Goal: Transaction & Acquisition: Purchase product/service

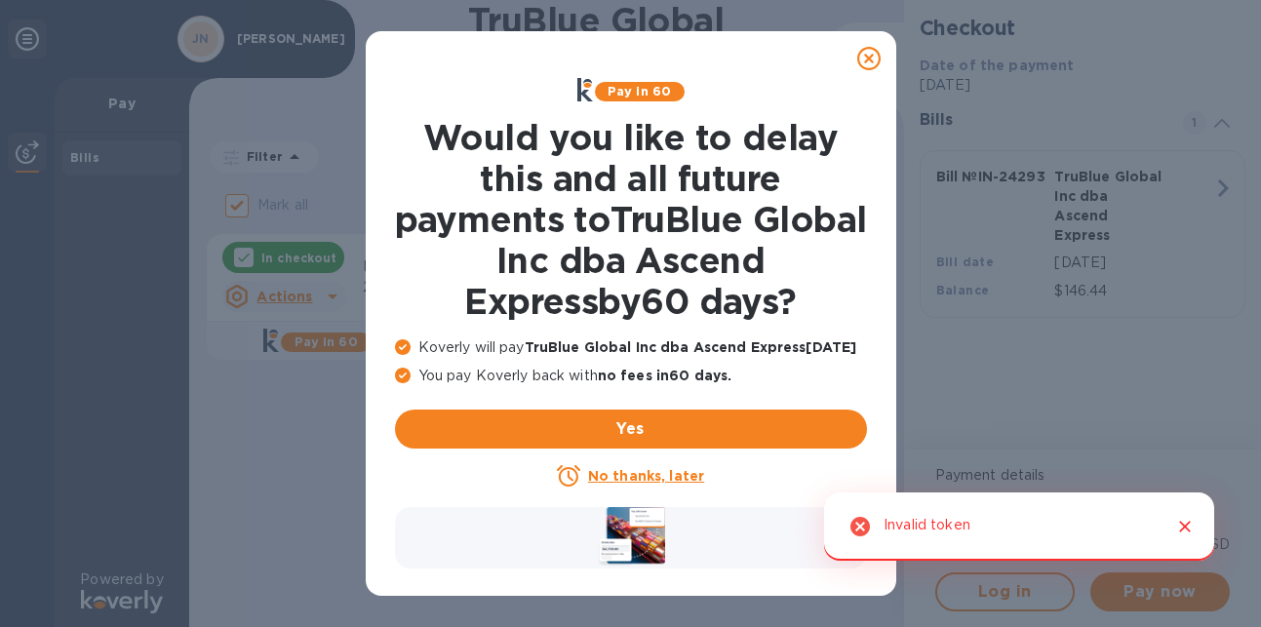
click at [860, 59] on icon at bounding box center [869, 58] width 23 height 23
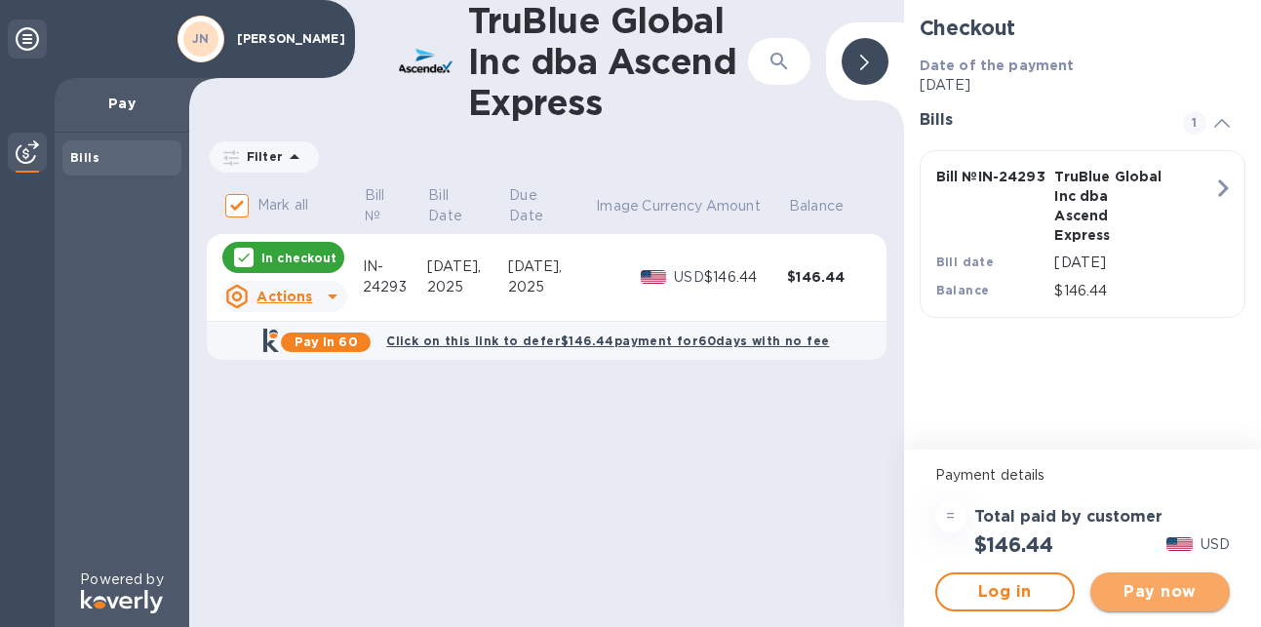
click at [1163, 587] on span "Pay now" at bounding box center [1160, 591] width 108 height 23
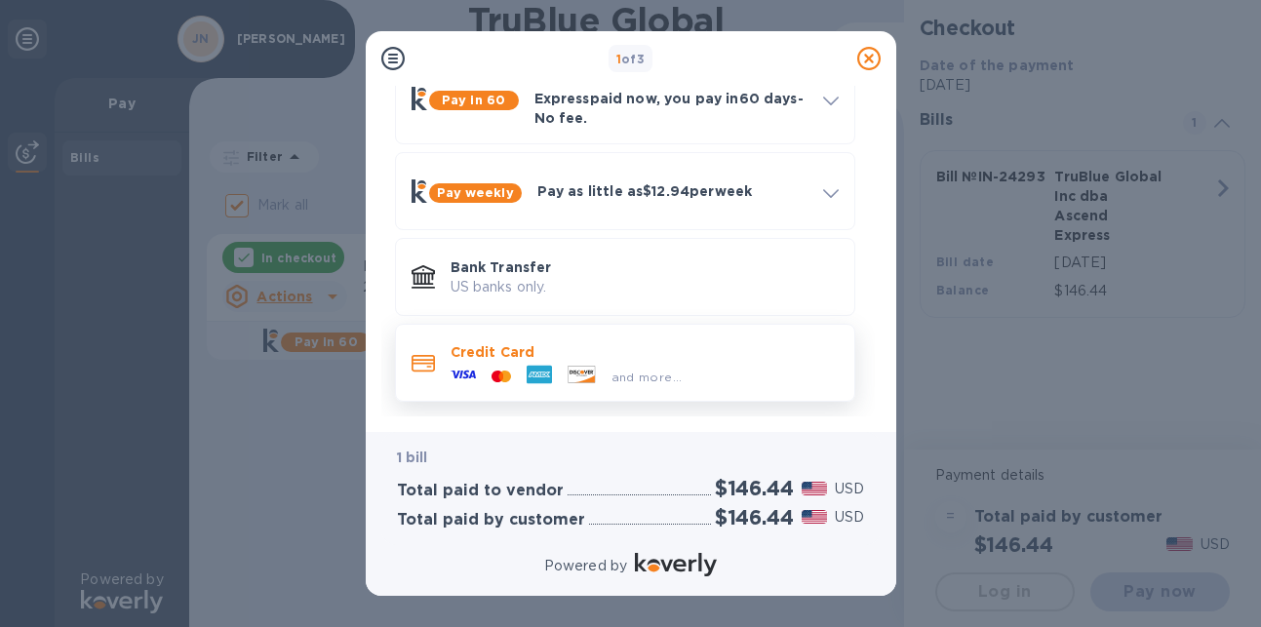
scroll to position [0, 1]
click at [785, 346] on p "Credit Card" at bounding box center [645, 352] width 388 height 20
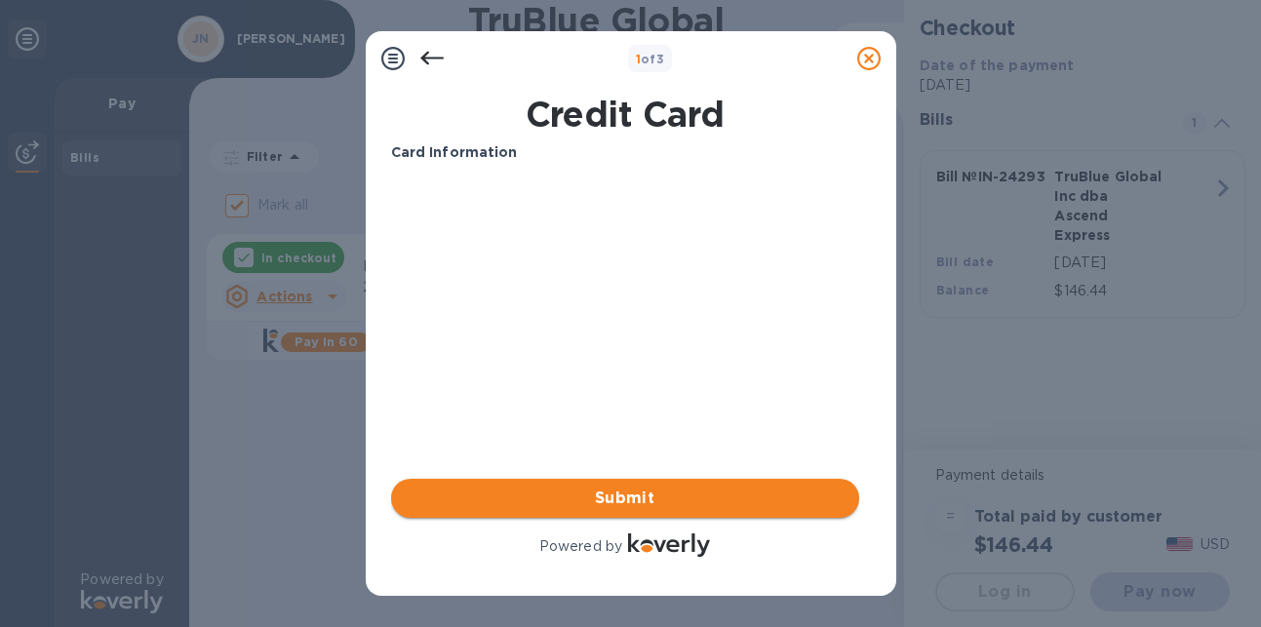
scroll to position [0, 0]
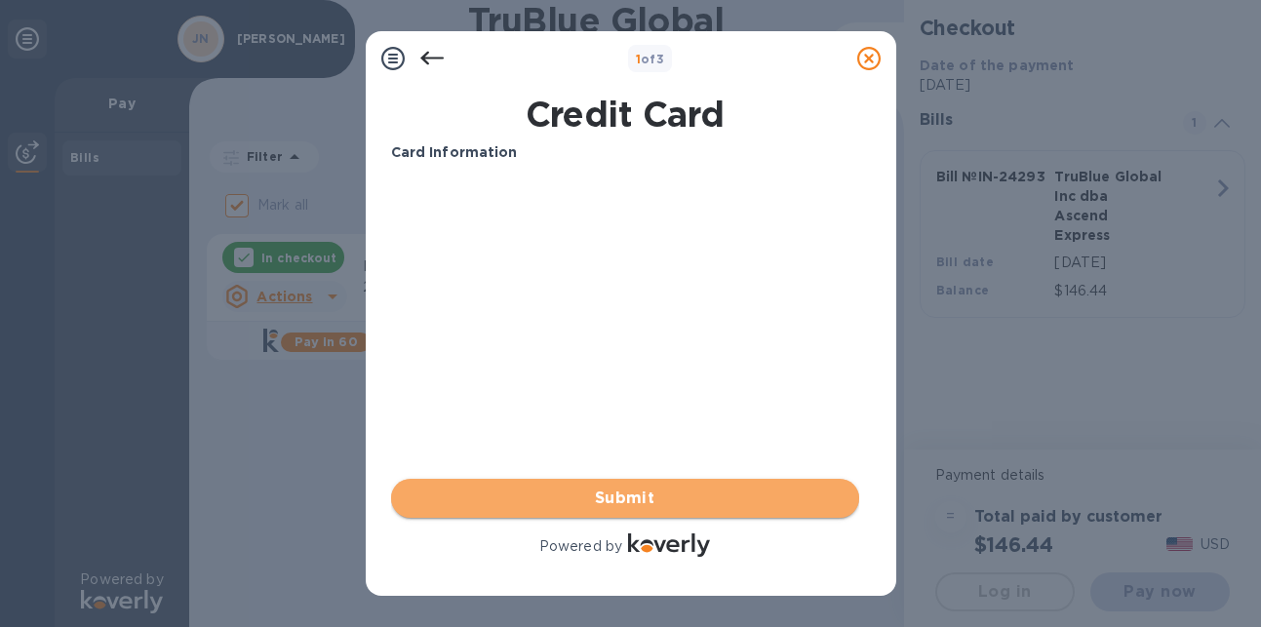
click at [714, 485] on button "Submit" at bounding box center [625, 498] width 468 height 39
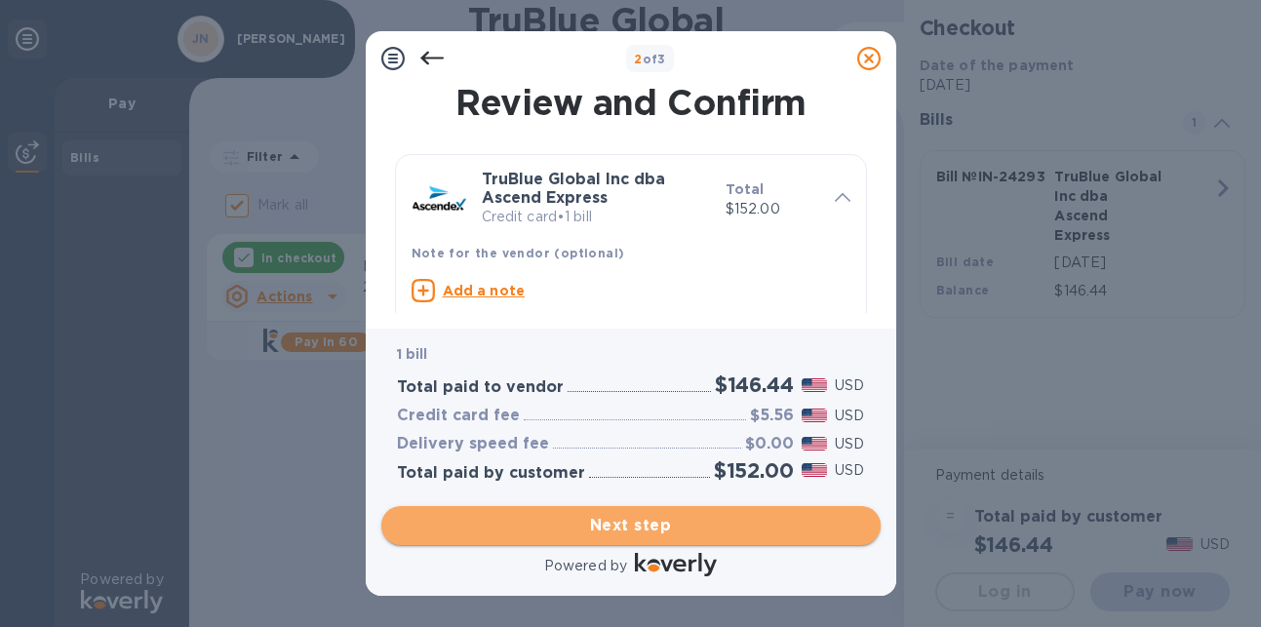
click at [789, 522] on span "Next step" at bounding box center [631, 525] width 468 height 23
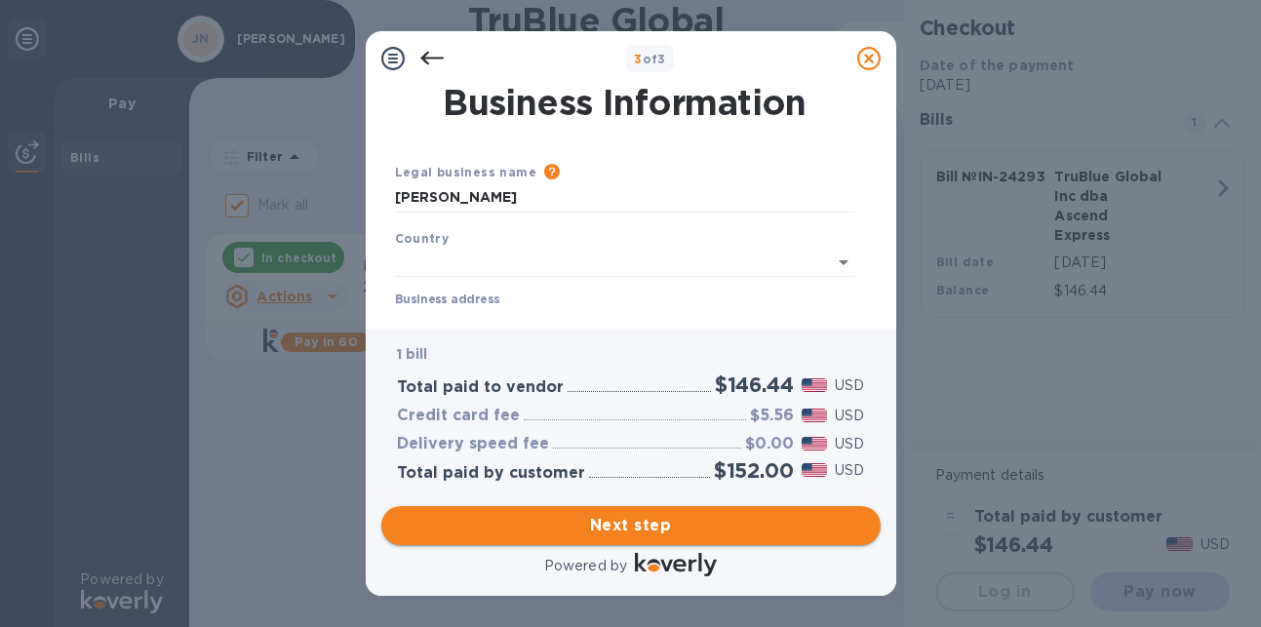
type input "[GEOGRAPHIC_DATA]"
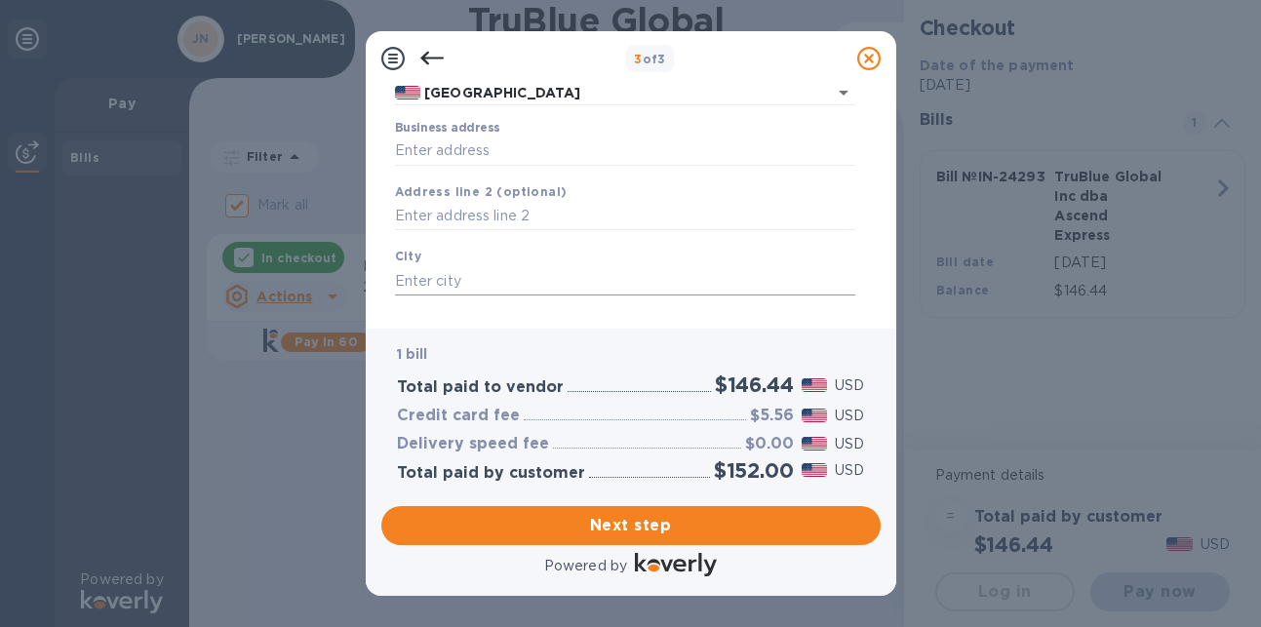
scroll to position [166, 0]
type input "[STREET_ADDRESS]"
type input "Perris"
type input "CA"
type input "92570"
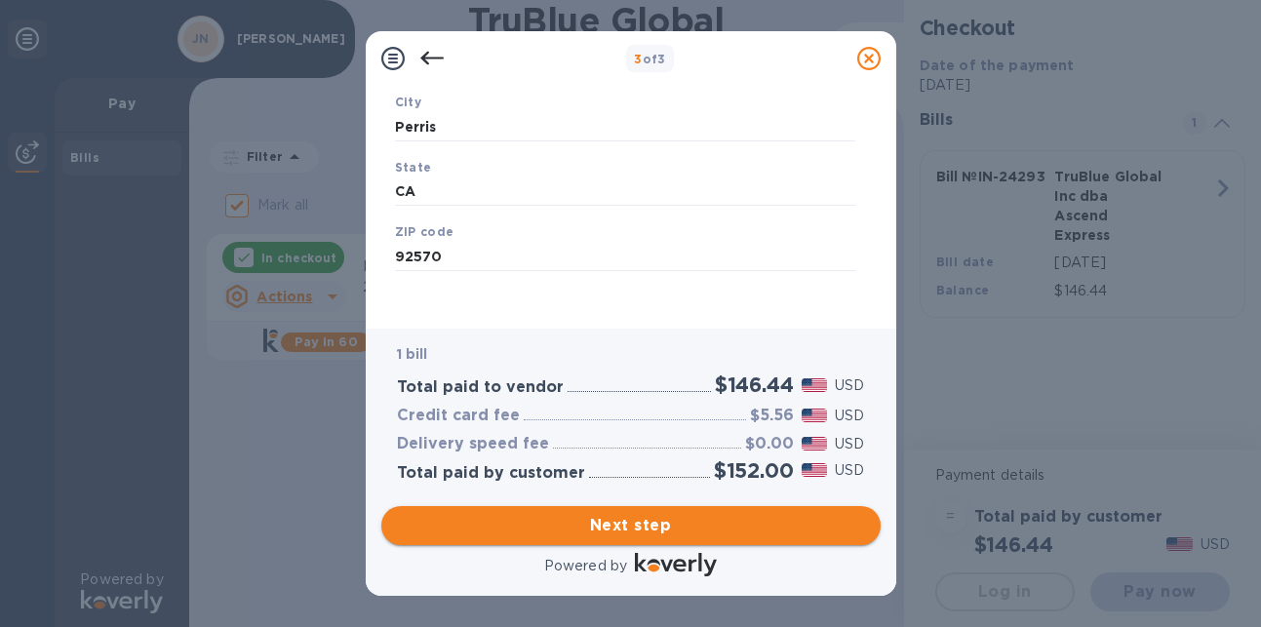
scroll to position [321, 0]
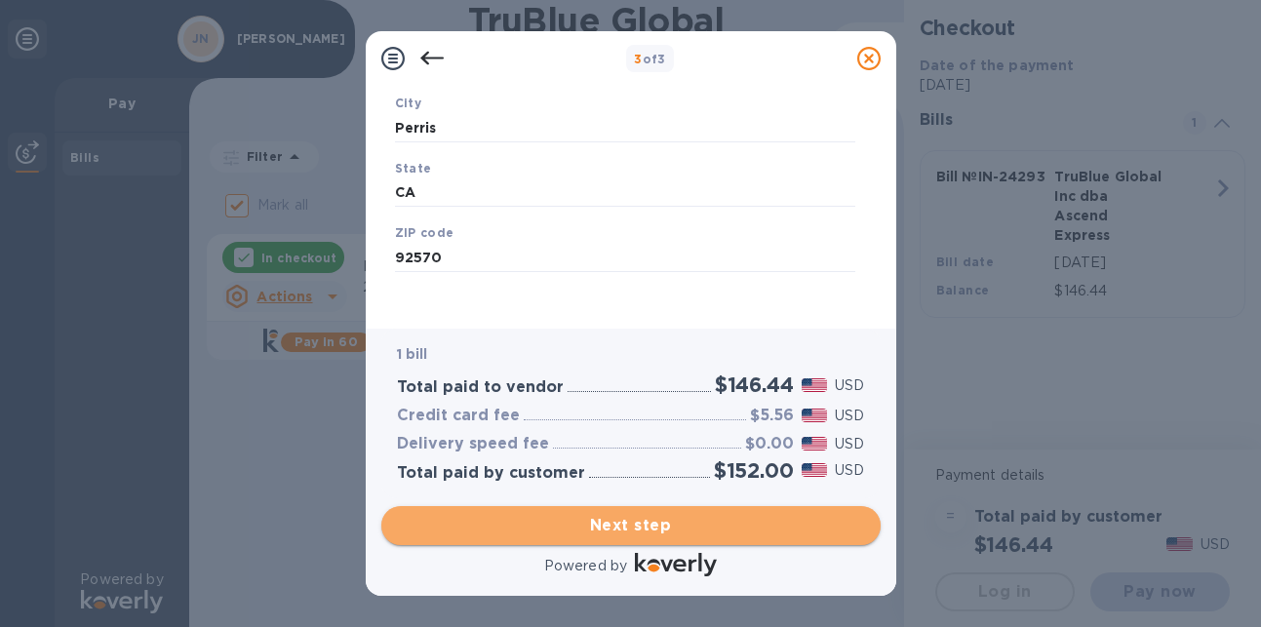
click at [512, 540] on button "Next step" at bounding box center [631, 525] width 500 height 39
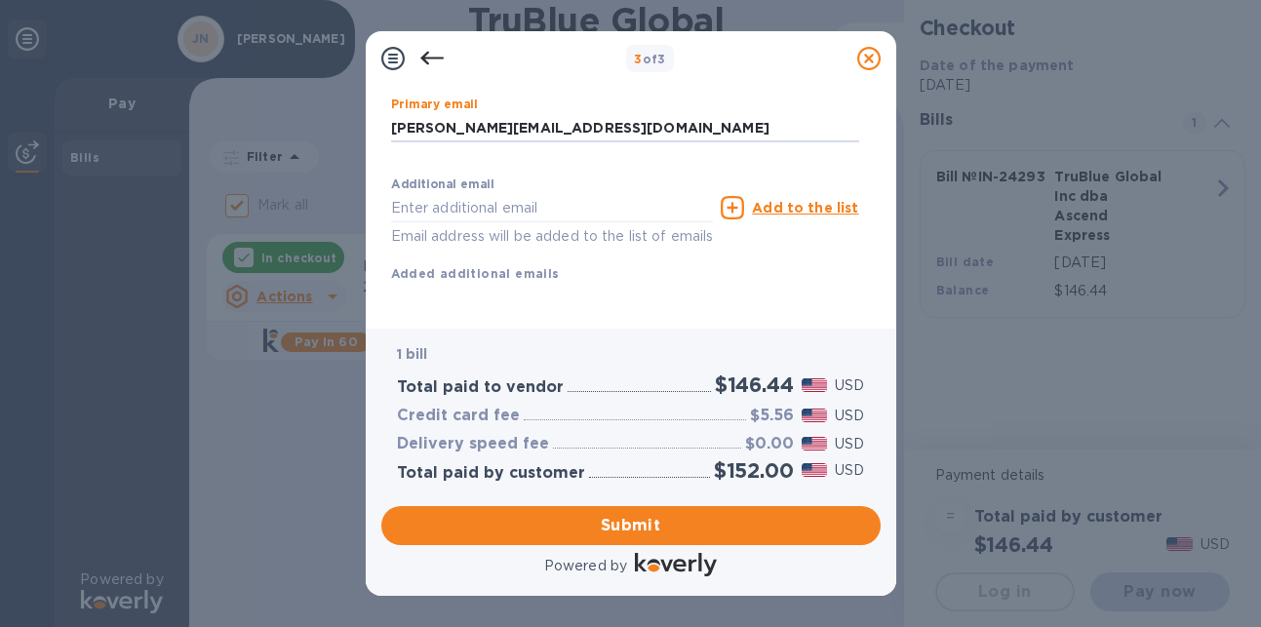
scroll to position [363, 0]
type input "[PERSON_NAME][EMAIL_ADDRESS][DOMAIN_NAME]"
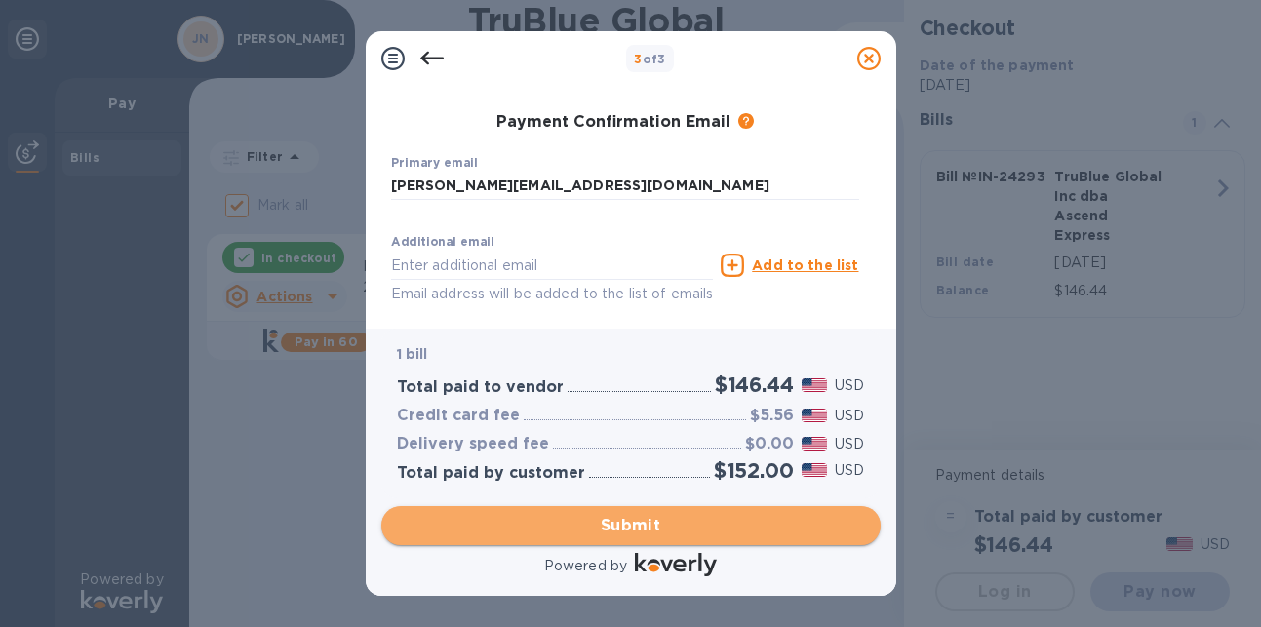
click at [500, 518] on span "Submit" at bounding box center [631, 525] width 468 height 23
click at [514, 528] on span "Submit" at bounding box center [631, 525] width 468 height 23
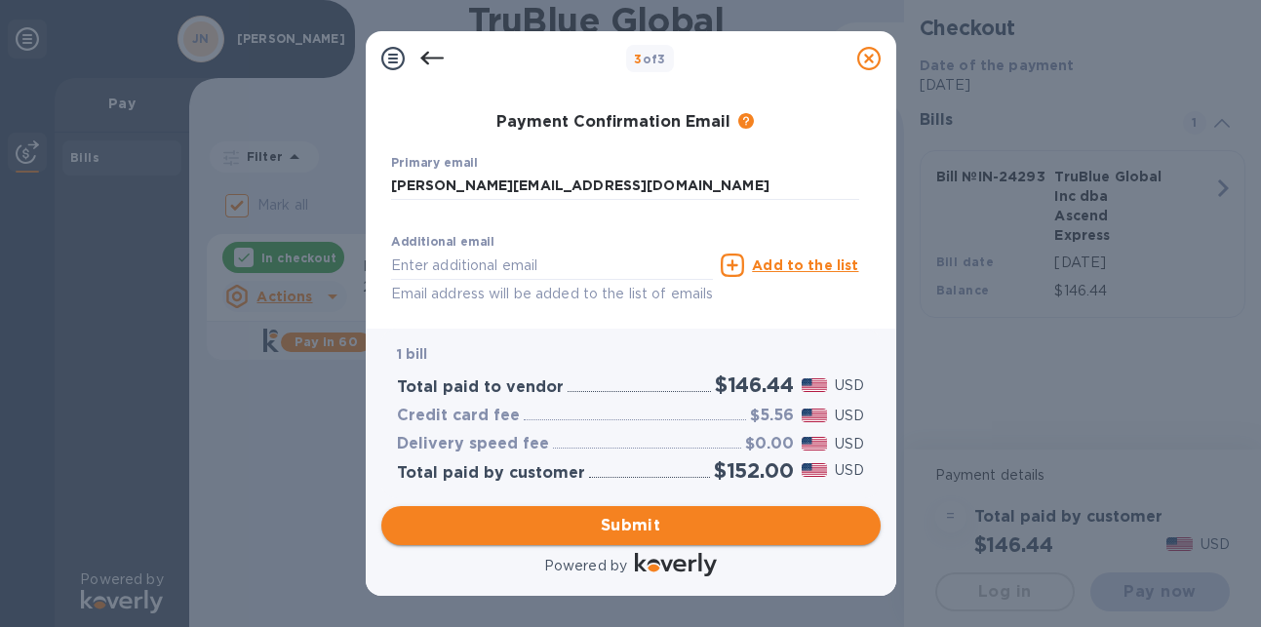
click at [735, 523] on span "Submit" at bounding box center [631, 525] width 468 height 23
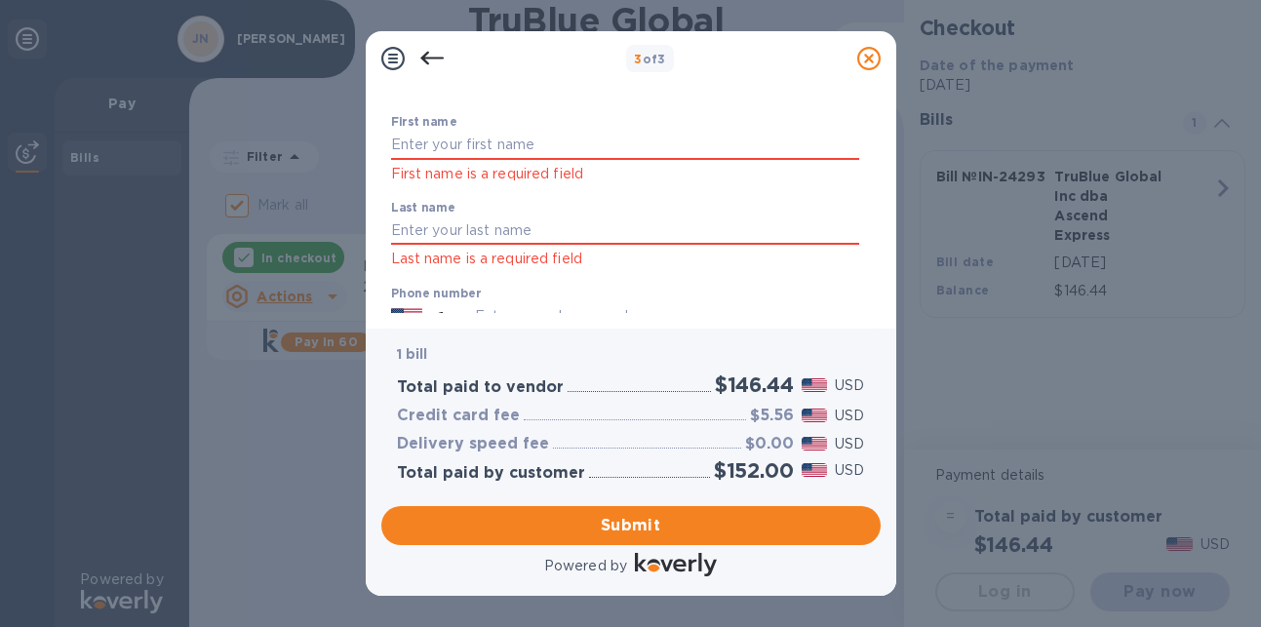
scroll to position [93, 0]
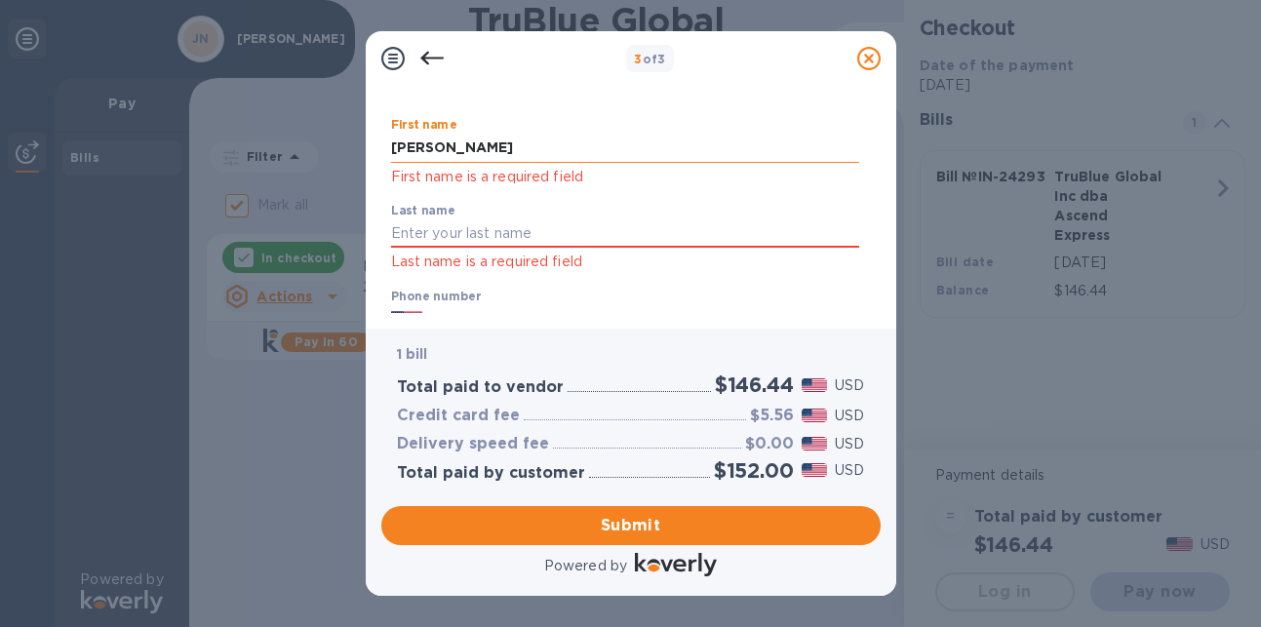
type input "[PERSON_NAME]"
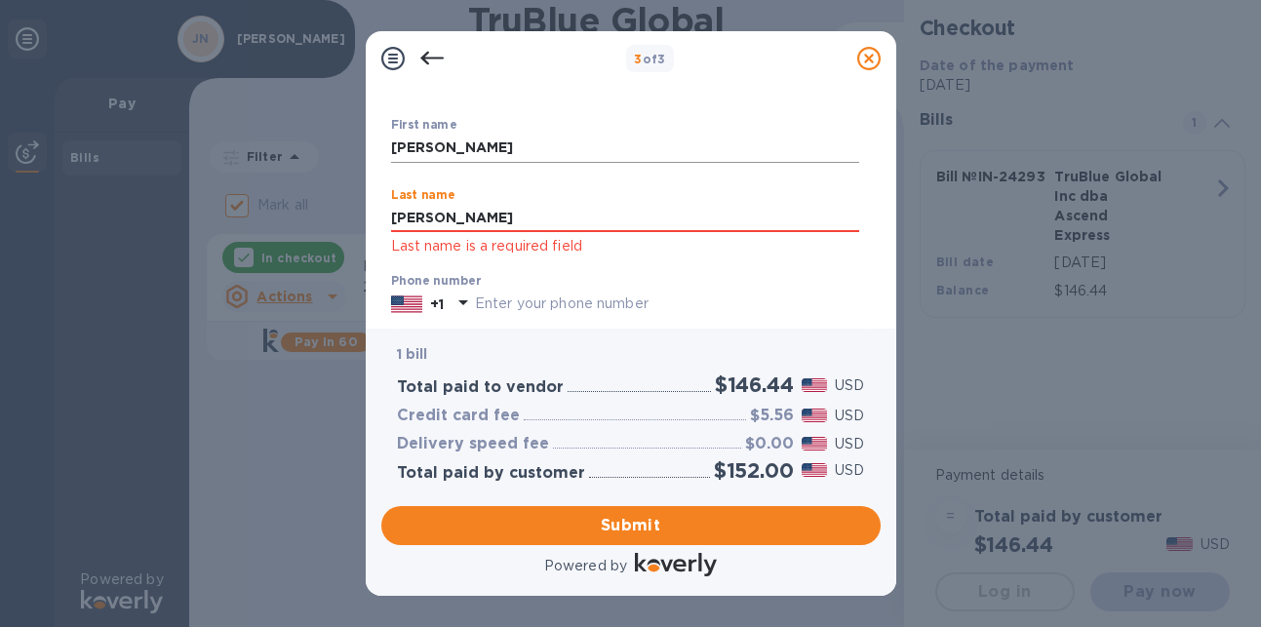
type input "[PERSON_NAME]"
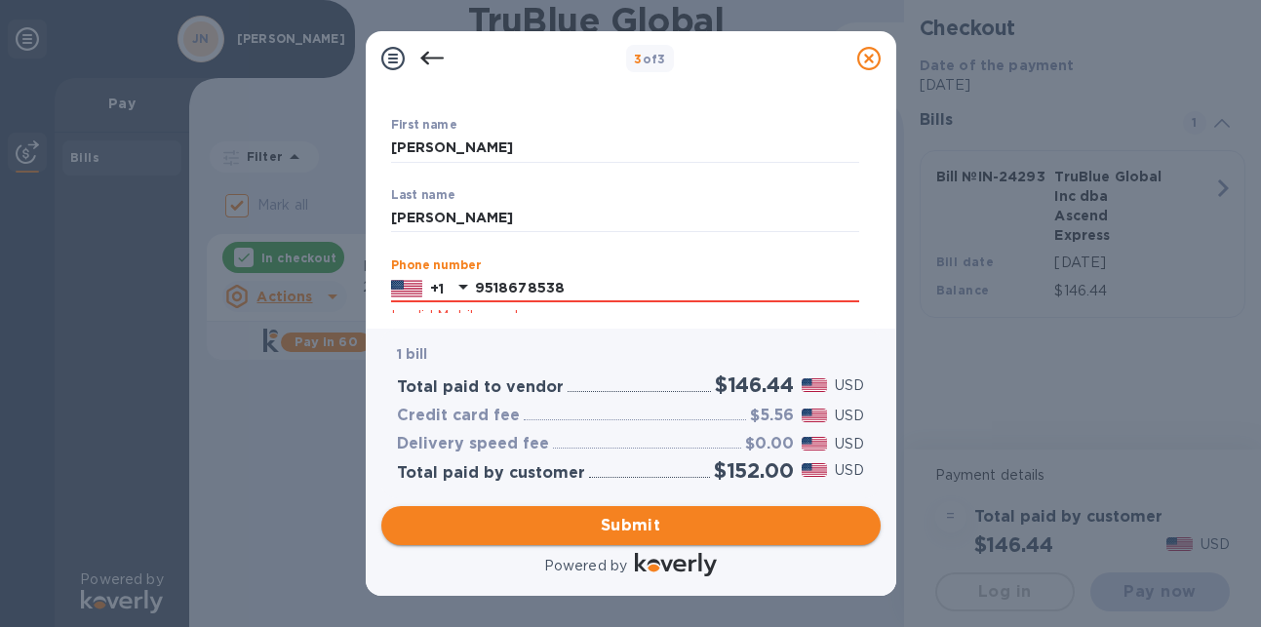
type input "9518678538"
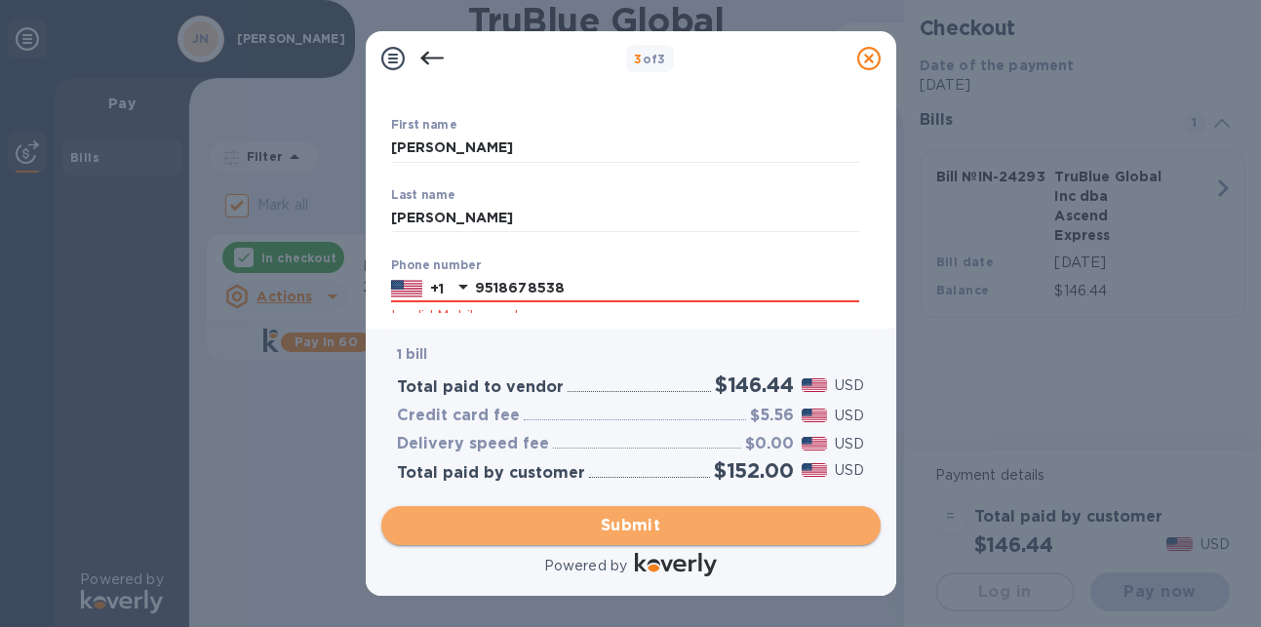
click at [570, 540] on button "Submit" at bounding box center [631, 525] width 500 height 39
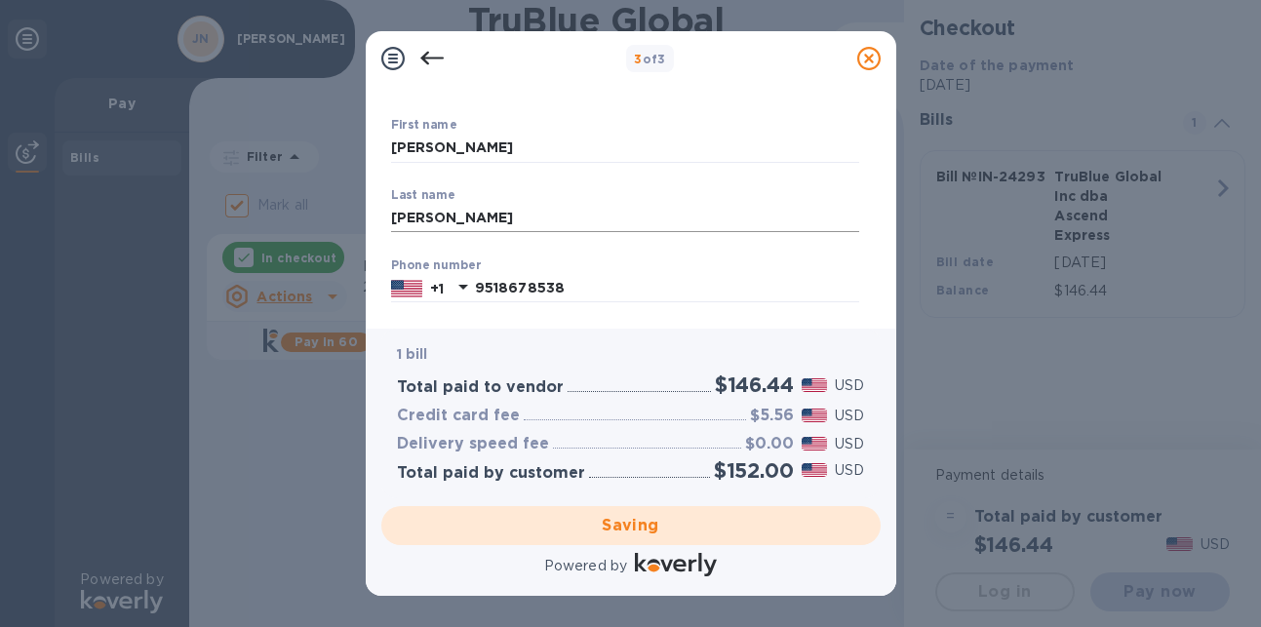
checkbox input "false"
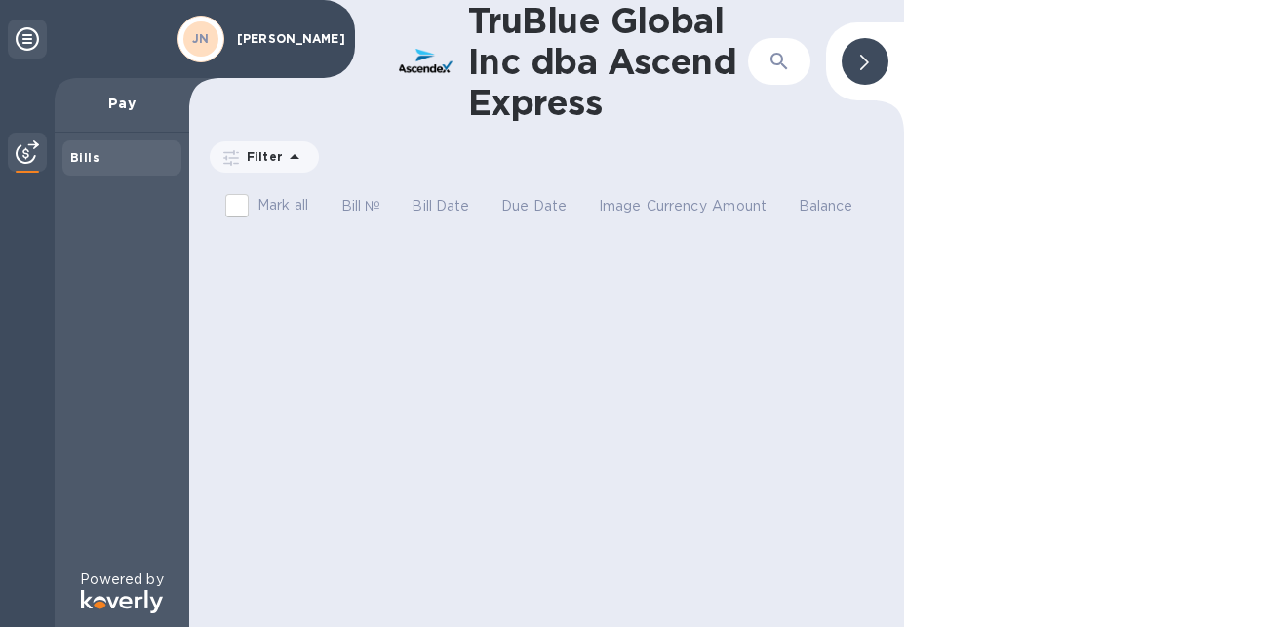
scroll to position [0, 0]
click at [85, 156] on b "Bills" at bounding box center [84, 157] width 29 height 15
click at [107, 158] on div "Bills" at bounding box center [121, 158] width 103 height 20
click at [110, 116] on div "Pay" at bounding box center [122, 105] width 135 height 55
click at [133, 110] on p "Pay" at bounding box center [121, 104] width 103 height 20
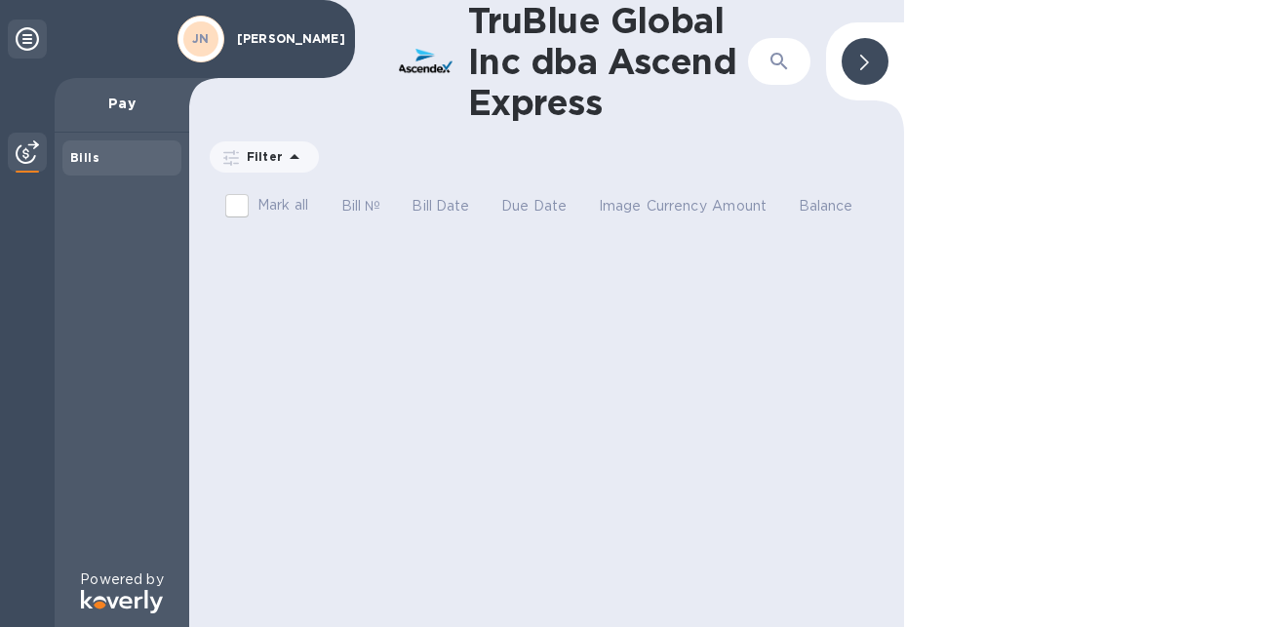
click at [26, 34] on icon at bounding box center [27, 38] width 23 height 23
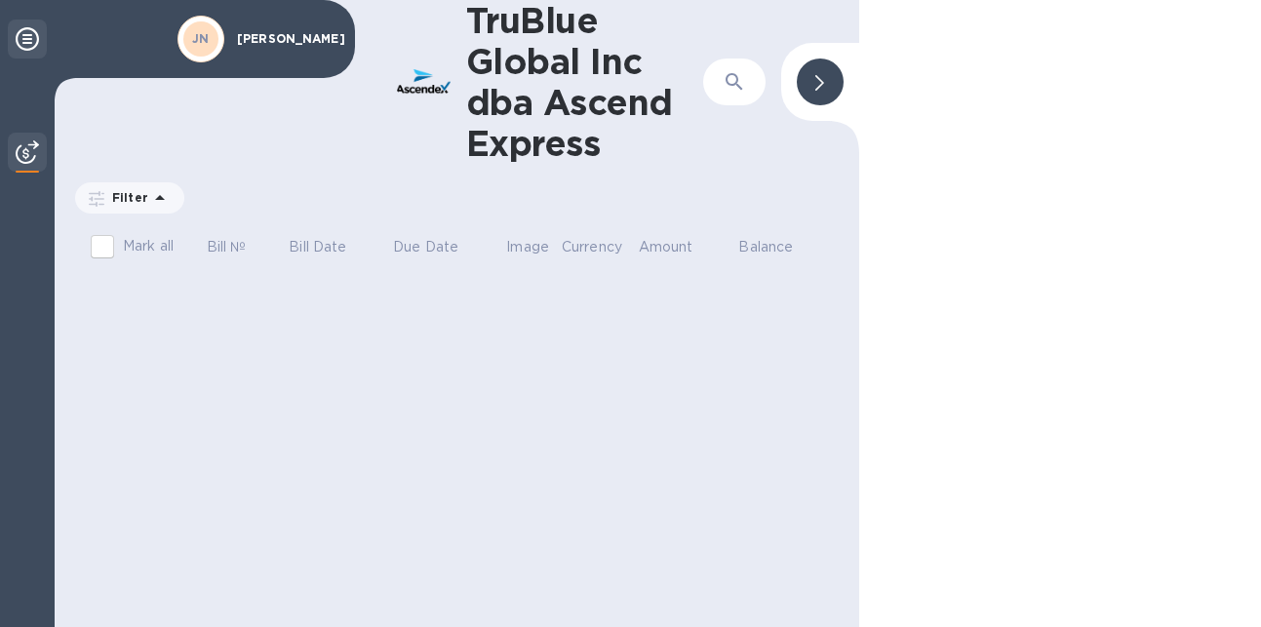
click at [27, 37] on icon at bounding box center [27, 38] width 23 height 23
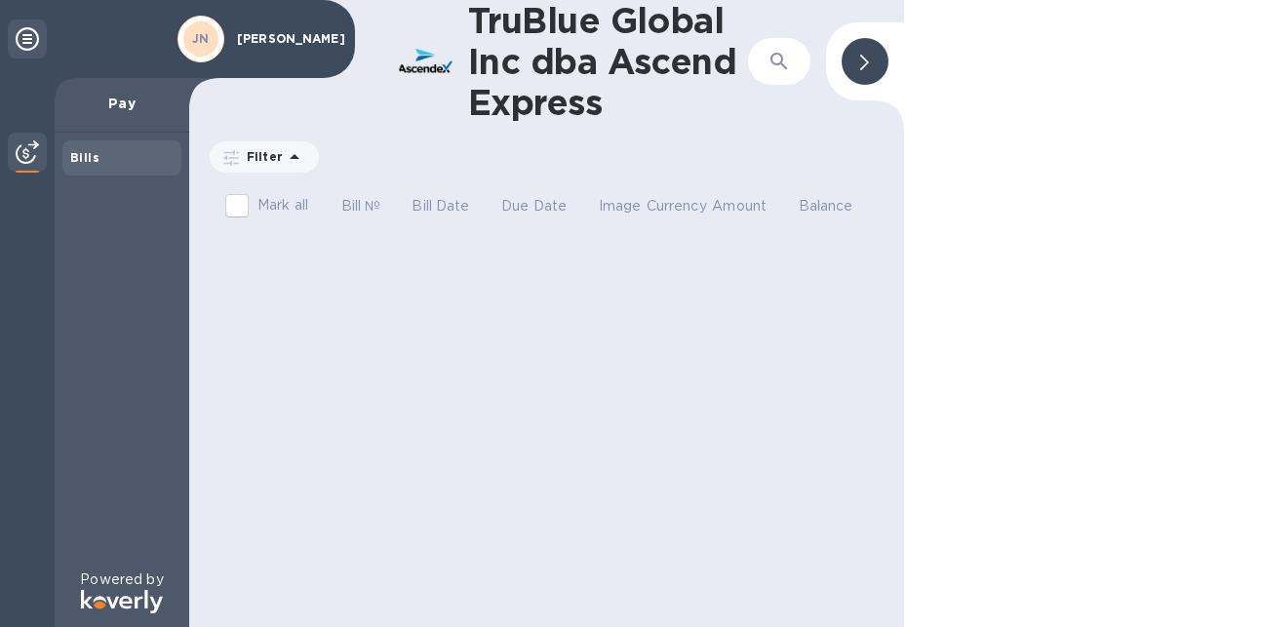
click at [25, 157] on img at bounding box center [27, 151] width 23 height 23
